Goal: Navigation & Orientation: Find specific page/section

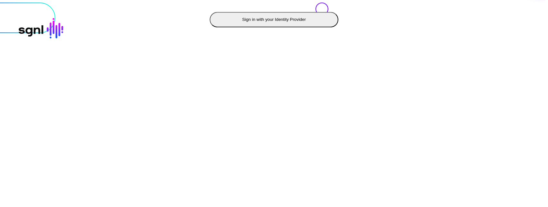
click at [210, 27] on button "Sign in with your Identity Provider" at bounding box center [274, 19] width 129 height 15
